Goal: Information Seeking & Learning: Find specific fact

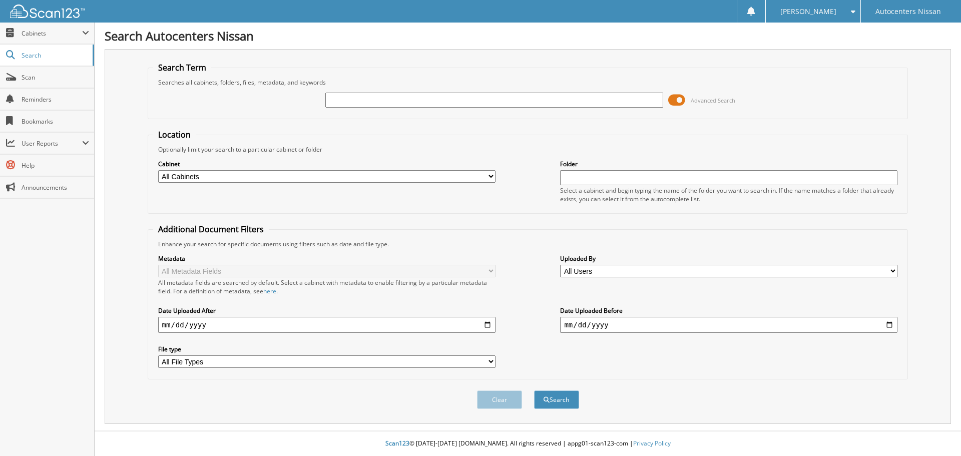
drag, startPoint x: 345, startPoint y: 90, endPoint x: 335, endPoint y: 99, distance: 13.5
click at [335, 99] on input "text" at bounding box center [493, 100] width 337 height 15
paste input "R84702"
type input "R84702"
click at [534, 390] on button "Search" at bounding box center [556, 399] width 45 height 19
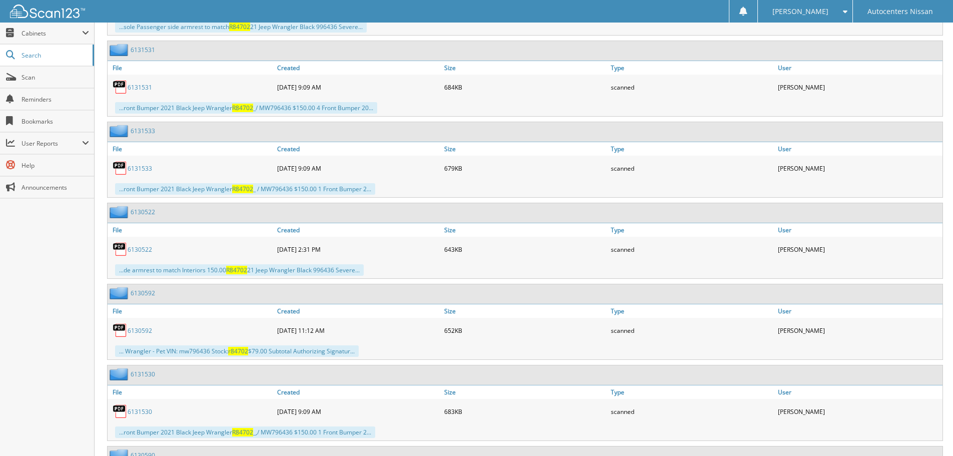
scroll to position [2319, 0]
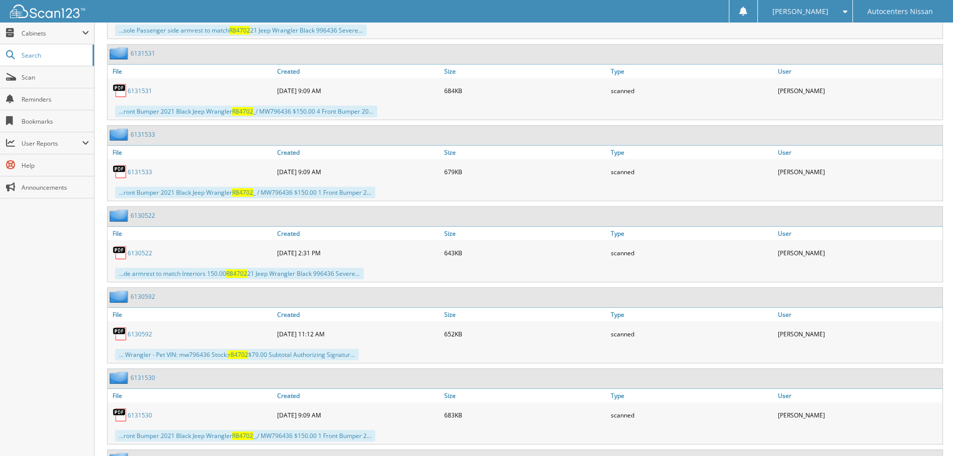
click at [142, 333] on link "6 1 3 0 5 9 2" at bounding box center [140, 334] width 25 height 9
click at [147, 417] on link "6 1 3 1 5 3 0" at bounding box center [140, 415] width 25 height 9
click at [145, 415] on link "6 1 3 1 5 3 0" at bounding box center [140, 415] width 25 height 9
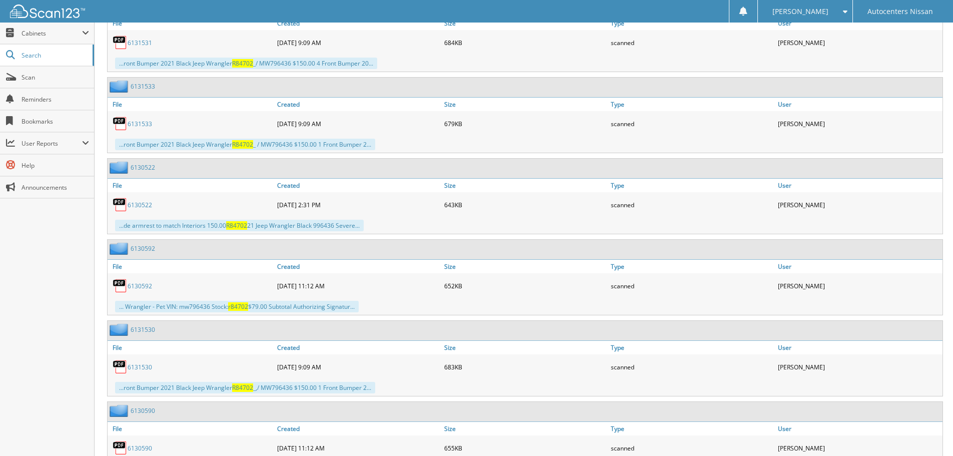
scroll to position [2420, 0]
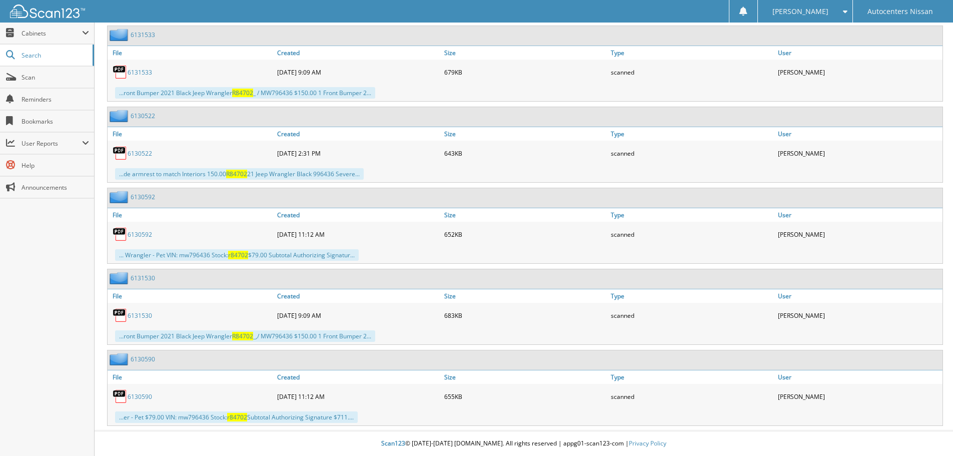
click at [142, 395] on link "6 1 3 0 5 9 0" at bounding box center [140, 396] width 25 height 9
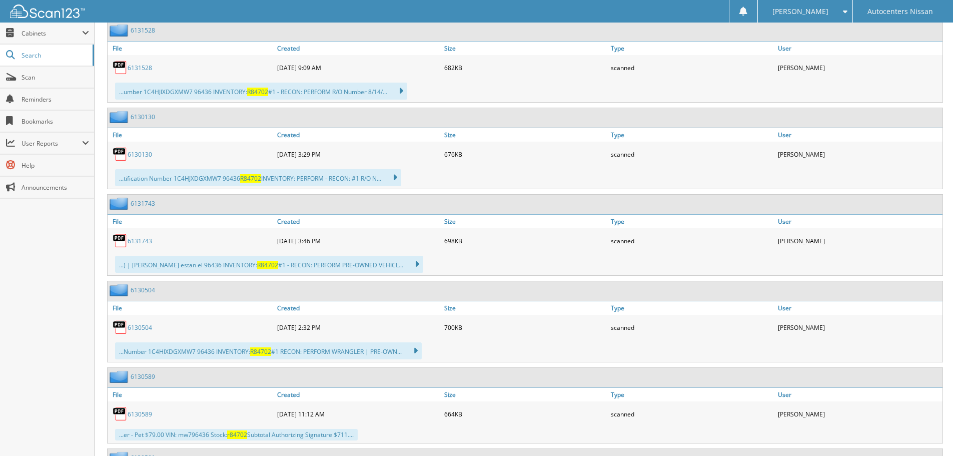
scroll to position [918, 0]
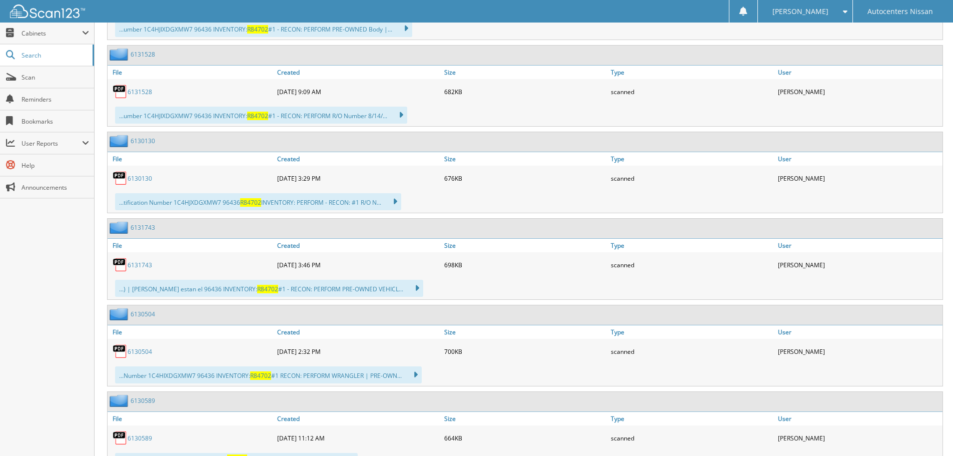
click at [144, 264] on link "6 1 3 1 7 4 3" at bounding box center [140, 265] width 25 height 9
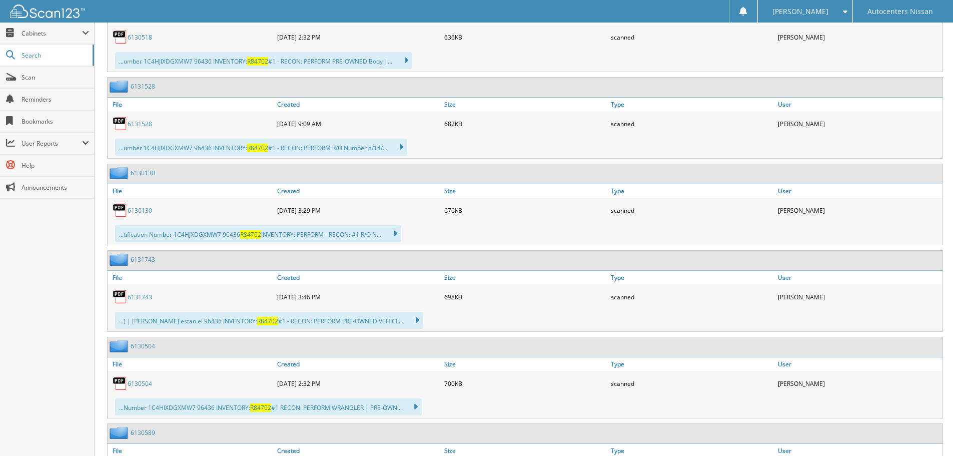
scroll to position [868, 0]
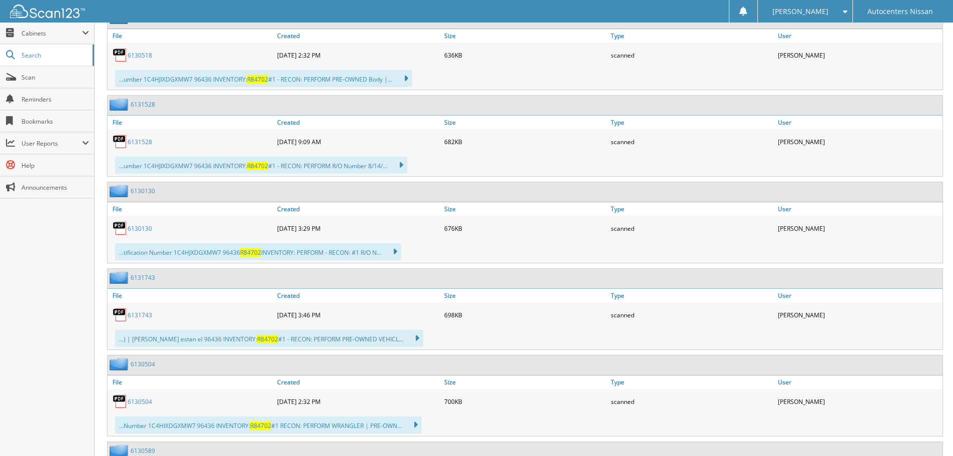
click at [141, 228] on link "6 1 3 0 1 3 0" at bounding box center [140, 228] width 25 height 9
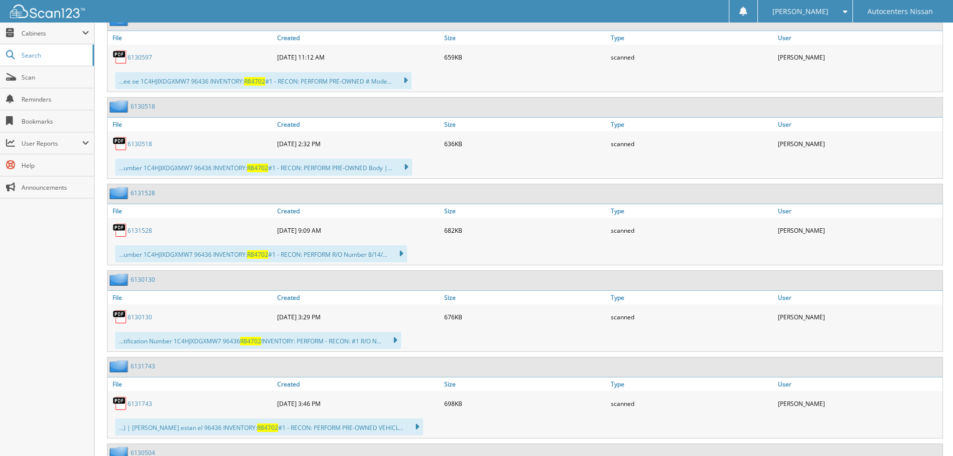
scroll to position [768, 0]
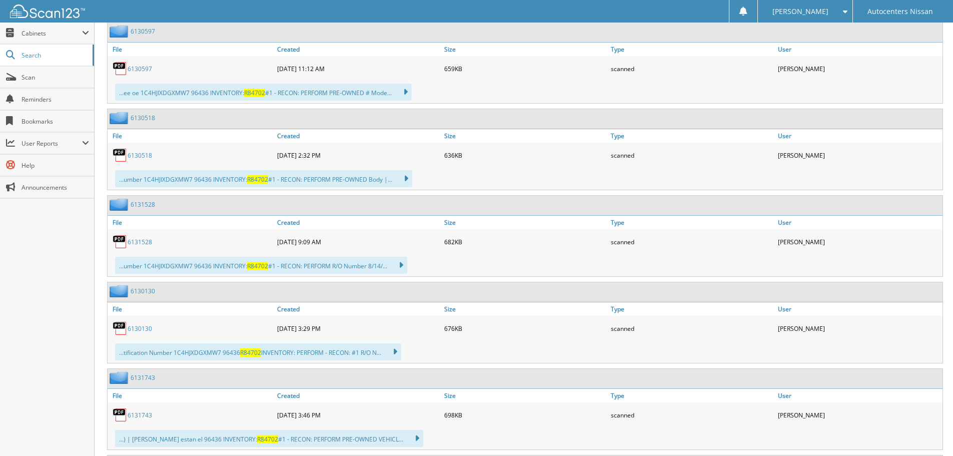
click at [137, 240] on link "6 1 3 1 5 2 8" at bounding box center [140, 242] width 25 height 9
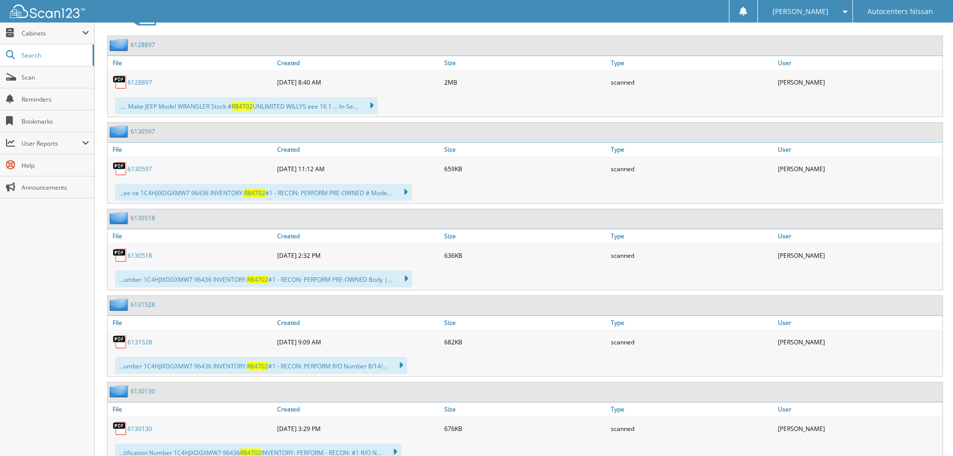
scroll to position [618, 0]
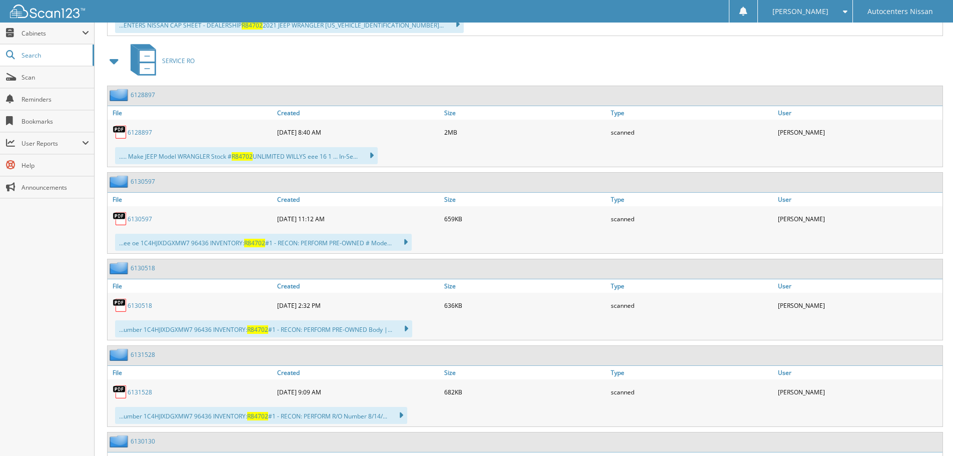
click at [136, 218] on link "6 1 3 0 5 9 7" at bounding box center [140, 219] width 25 height 9
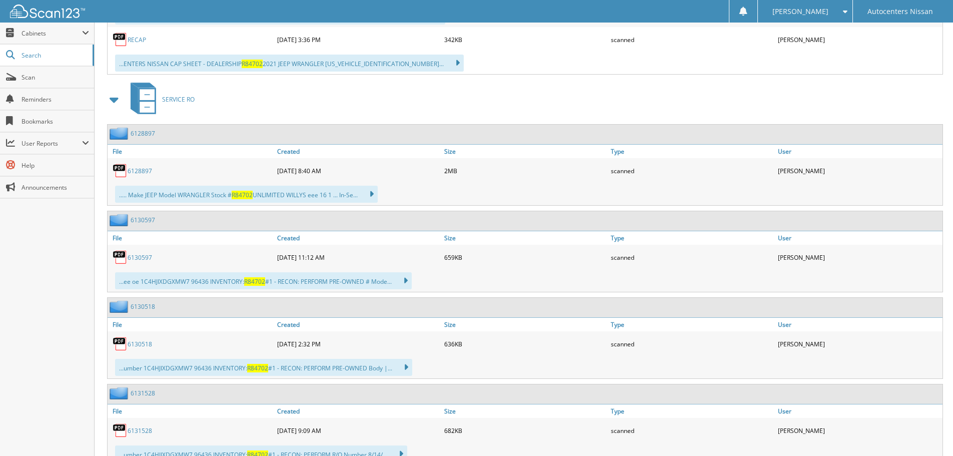
scroll to position [568, 0]
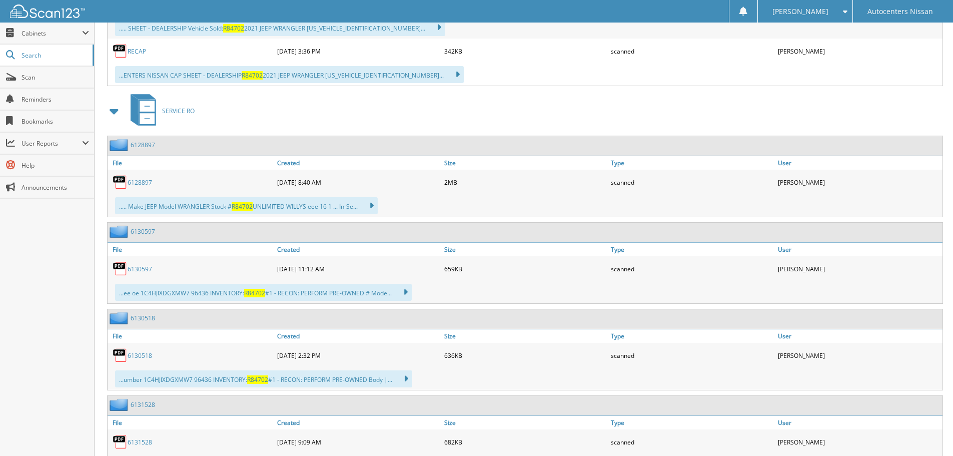
click at [141, 179] on link "6 1 2 8 8 9 7" at bounding box center [140, 182] width 25 height 9
